Goal: Information Seeking & Learning: Learn about a topic

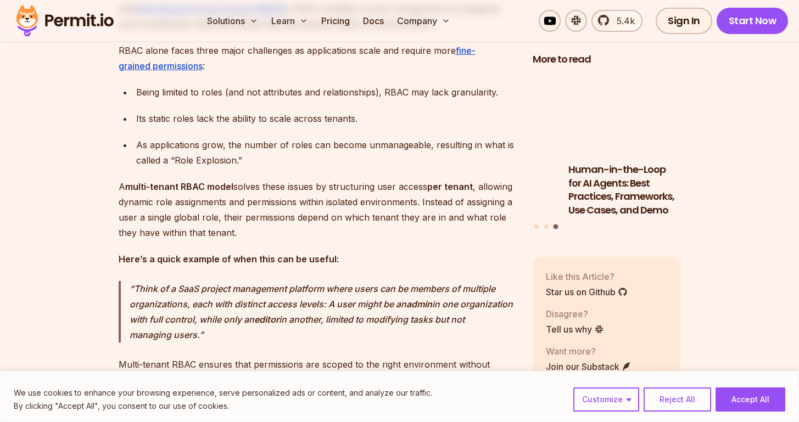
scroll to position [823, 0]
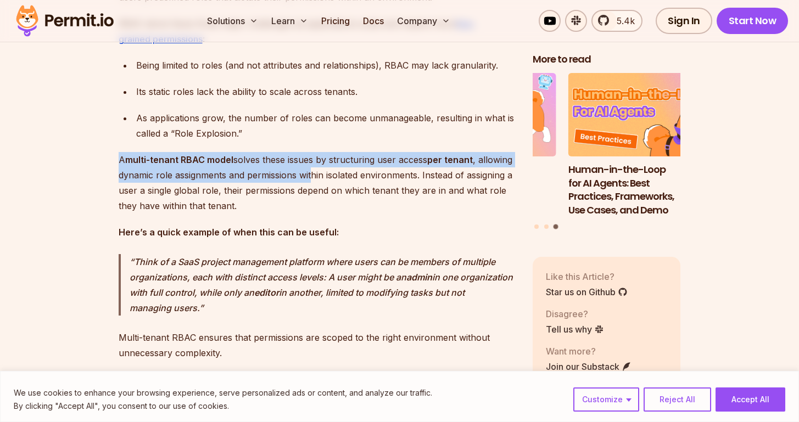
drag, startPoint x: 119, startPoint y: 172, endPoint x: 350, endPoint y: 185, distance: 232.1
click at [350, 185] on p "A multi-tenant RBAC model solves these issues by structuring user access per te…" at bounding box center [317, 183] width 396 height 62
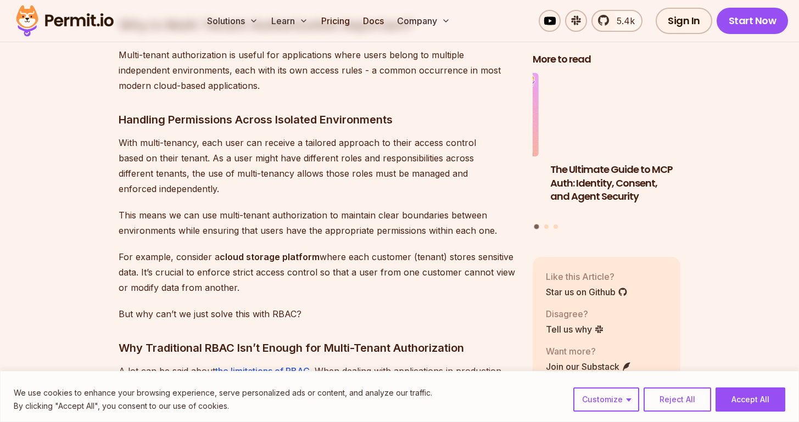
scroll to position [1308, 0]
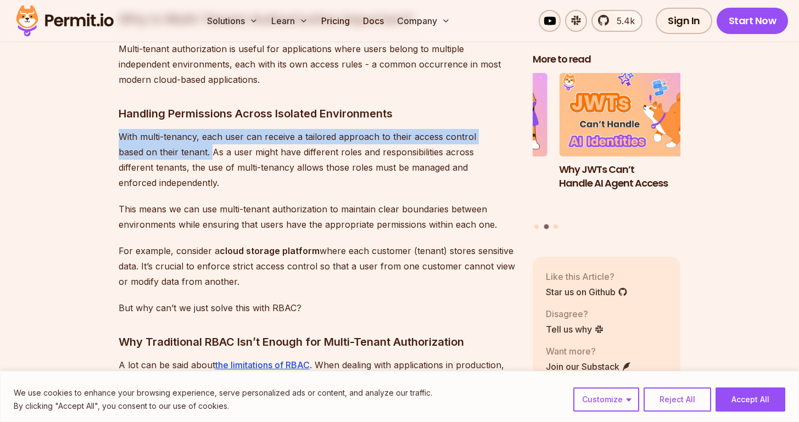
drag, startPoint x: 122, startPoint y: 148, endPoint x: 169, endPoint y: 165, distance: 50.2
click at [169, 165] on p "With multi-tenancy, each user can receive a tailored approach to their access c…" at bounding box center [317, 160] width 396 height 62
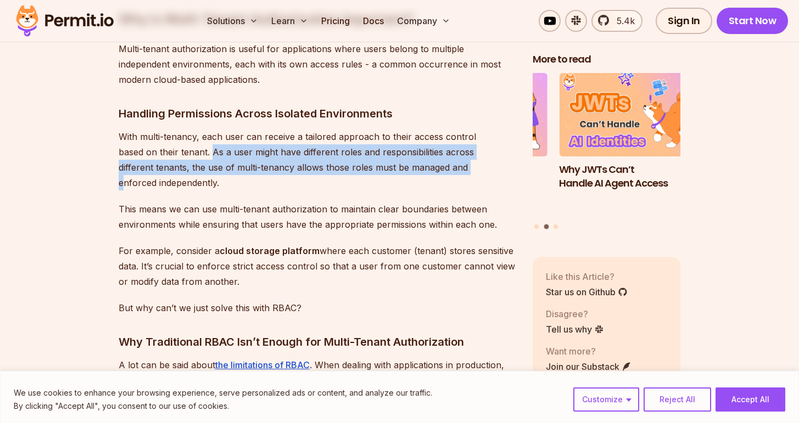
drag, startPoint x: 170, startPoint y: 164, endPoint x: 401, endPoint y: 186, distance: 232.2
click at [401, 186] on p "With multi-tenancy, each user can receive a tailored approach to their access c…" at bounding box center [317, 160] width 396 height 62
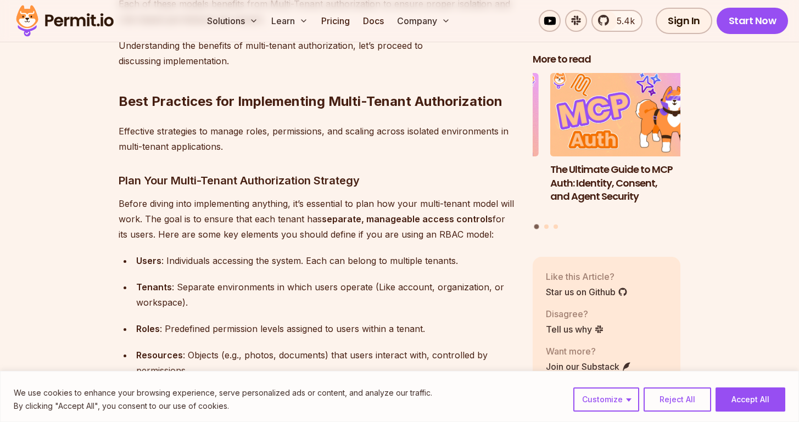
scroll to position [2721, 0]
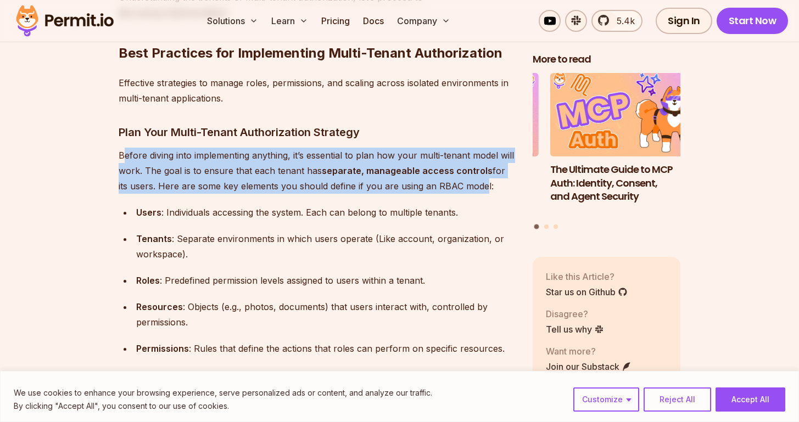
drag, startPoint x: 122, startPoint y: 150, endPoint x: 469, endPoint y: 180, distance: 348.3
click at [469, 180] on p "Before diving into implementing anything, it’s essential to plan how your multi…" at bounding box center [317, 171] width 396 height 46
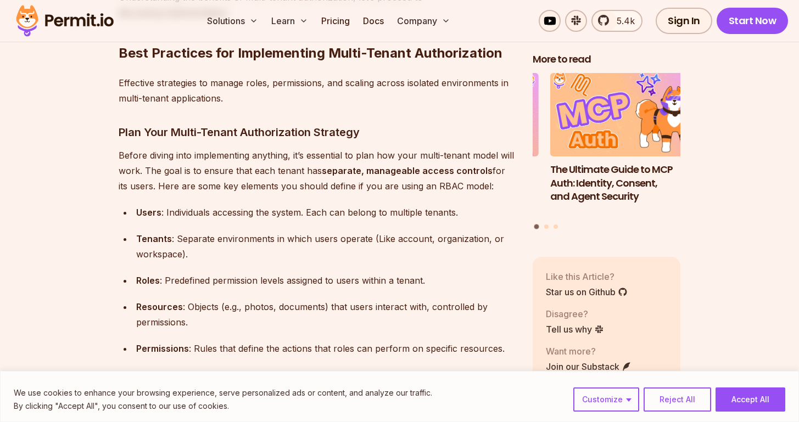
click at [470, 180] on p "Before diving into implementing anything, it’s essential to plan how your multi…" at bounding box center [317, 171] width 396 height 46
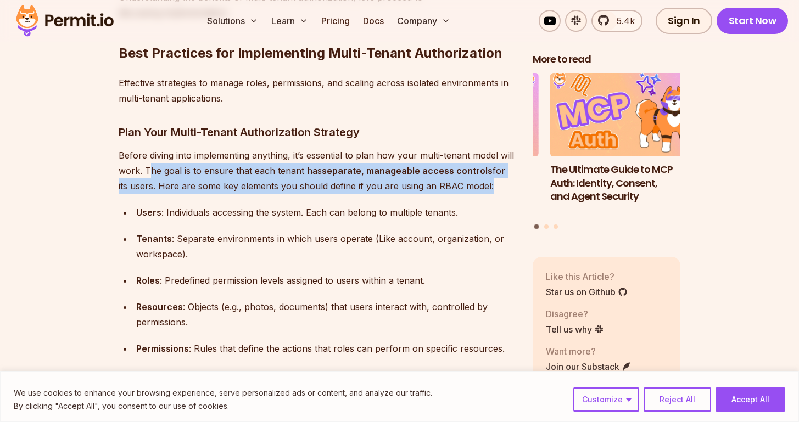
drag, startPoint x: 152, startPoint y: 164, endPoint x: 381, endPoint y: 190, distance: 231.1
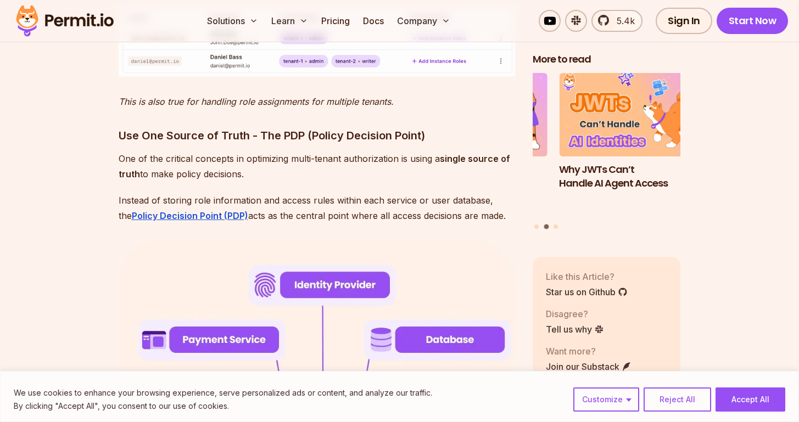
scroll to position [3781, 0]
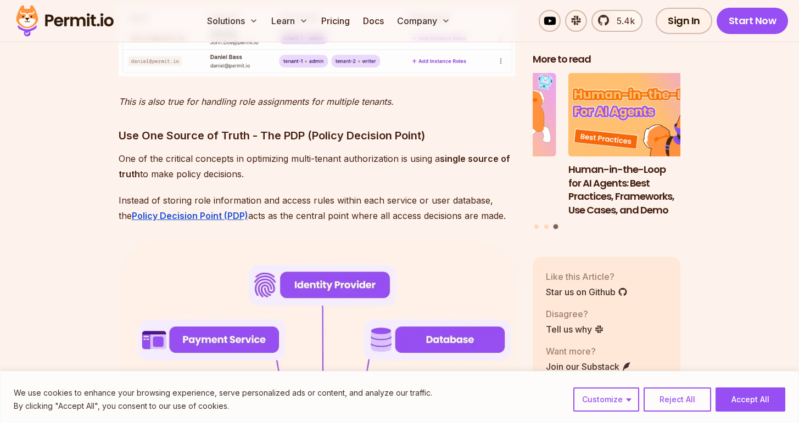
drag, startPoint x: 123, startPoint y: 153, endPoint x: 310, endPoint y: 165, distance: 187.1
click at [310, 165] on p "One of the critical concepts in optimizing multi-tenant authorization is using …" at bounding box center [317, 166] width 396 height 31
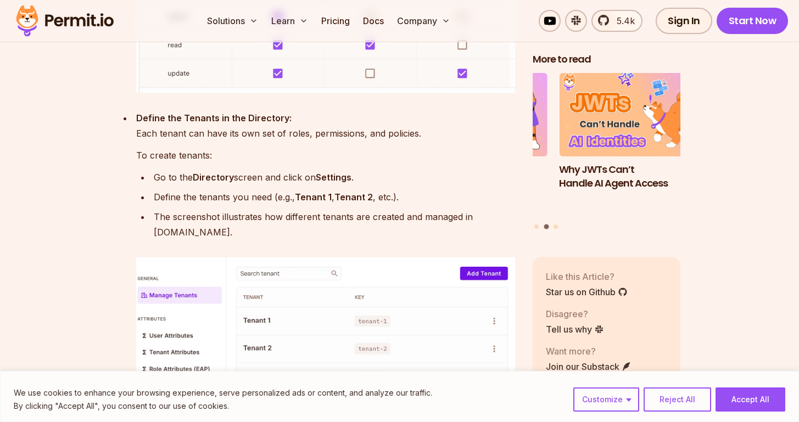
scroll to position [6503, 0]
